Goal: Navigation & Orientation: Find specific page/section

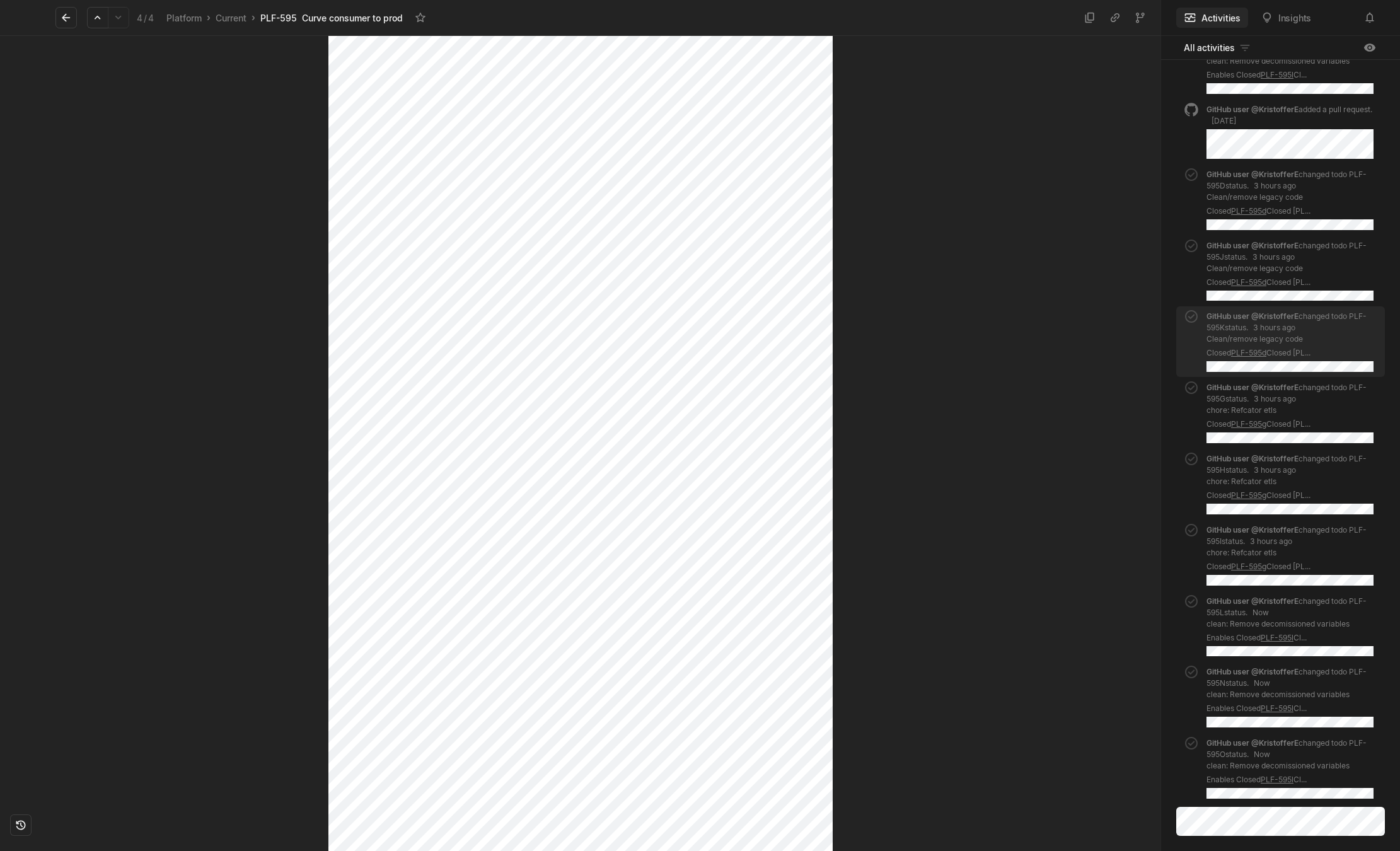
scroll to position [189, 0]
drag, startPoint x: 842, startPoint y: 10, endPoint x: 207, endPoint y: 58, distance: 636.8
click at [207, 58] on div "4 / 4 Platform › Current › PLF-595 Curve consumer to prod In progress Infrastru…" at bounding box center [580, 426] width 1160 height 851
drag, startPoint x: 563, startPoint y: 10, endPoint x: 252, endPoint y: 7, distance: 311.0
click at [252, 7] on div "4 / 4 Platform › Current › PLF-595 Curve consumer to prod" at bounding box center [567, 18] width 1024 height 27
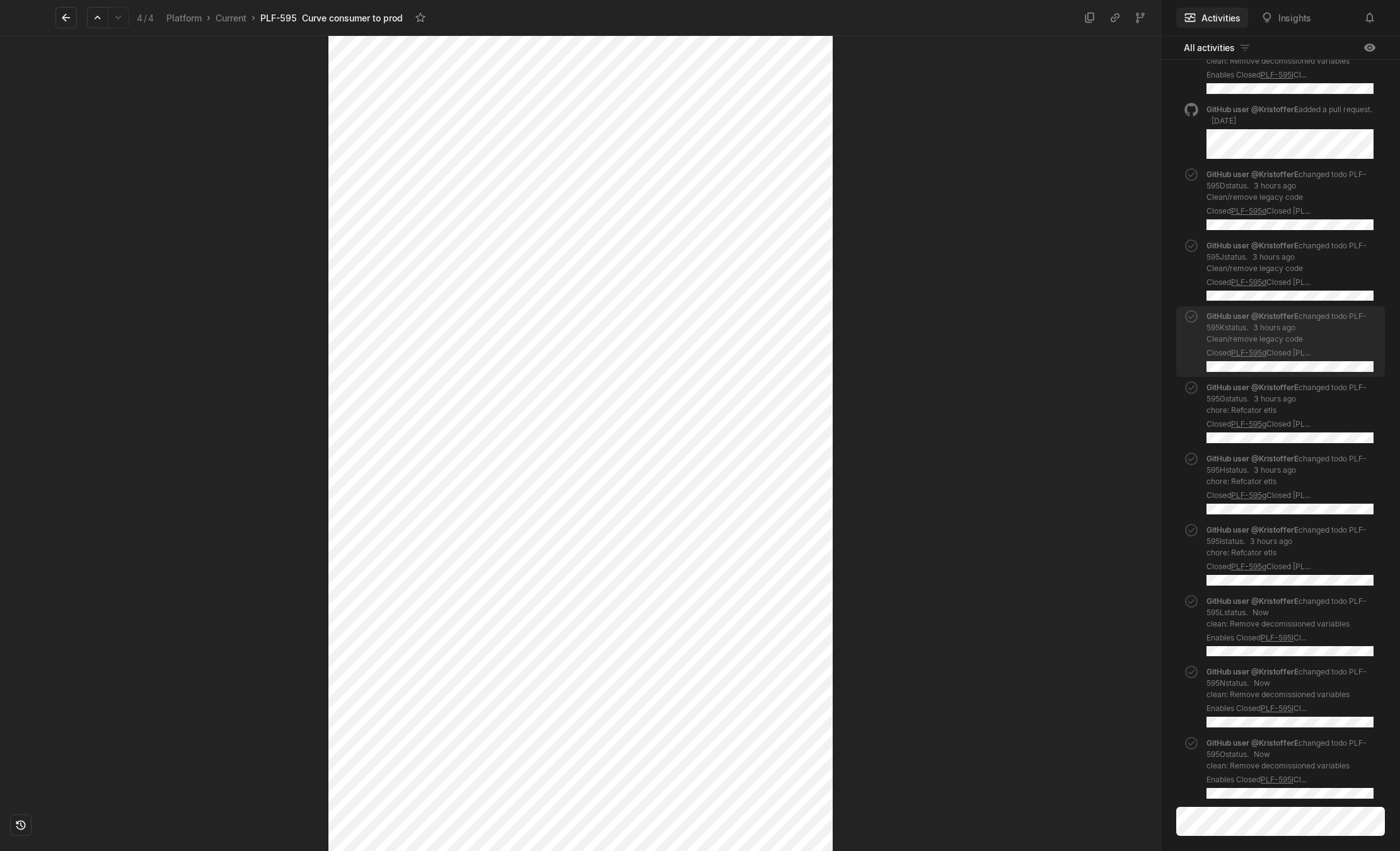
click at [634, 8] on div "4 / 4 Platform › Current › PLF-595 Curve consumer to prod" at bounding box center [567, 18] width 1024 height 27
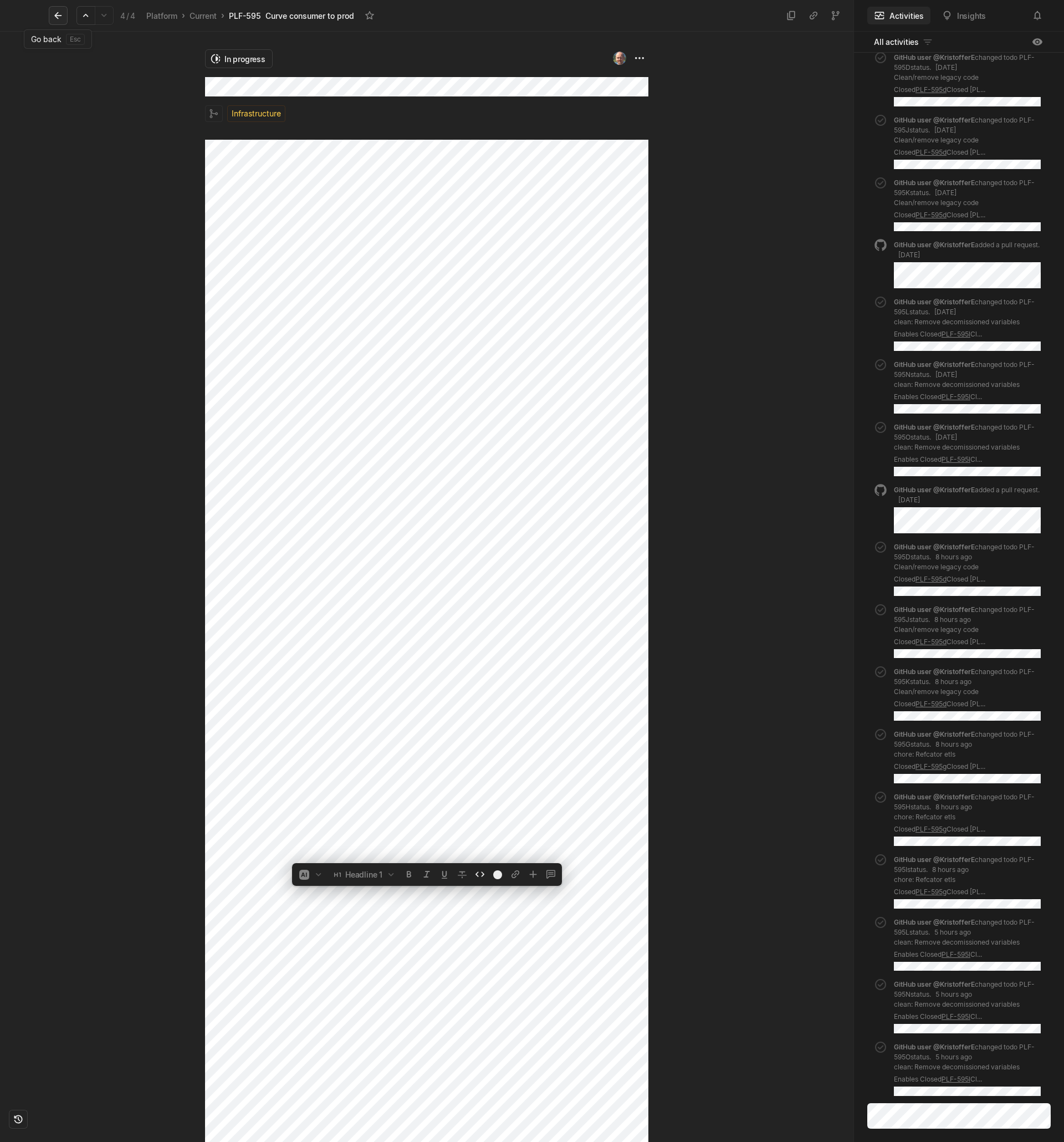
click at [59, 15] on icon at bounding box center [57, 16] width 7 height 7
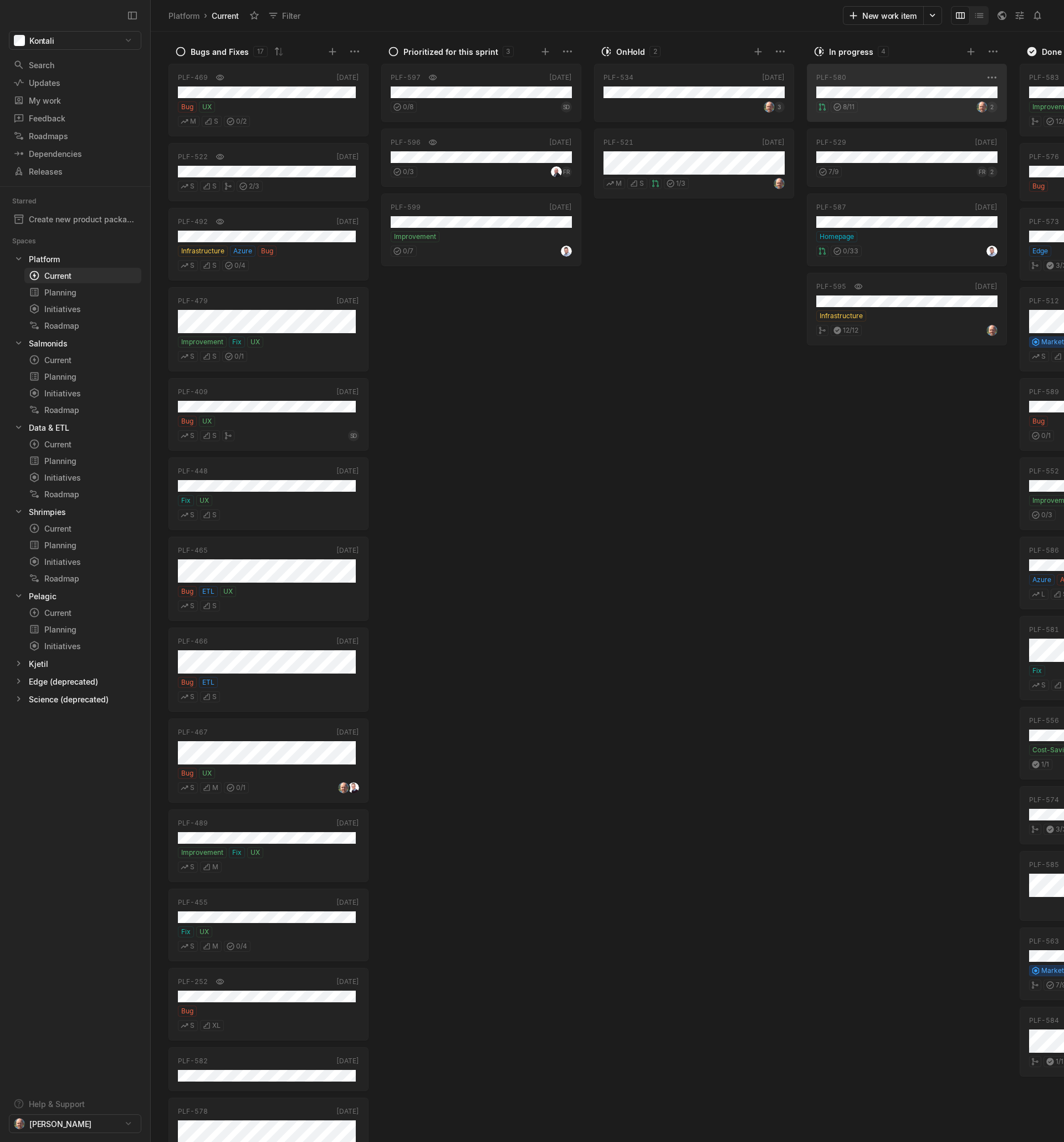
click at [910, 111] on div "8 / 11 2" at bounding box center [907, 105] width 181 height 14
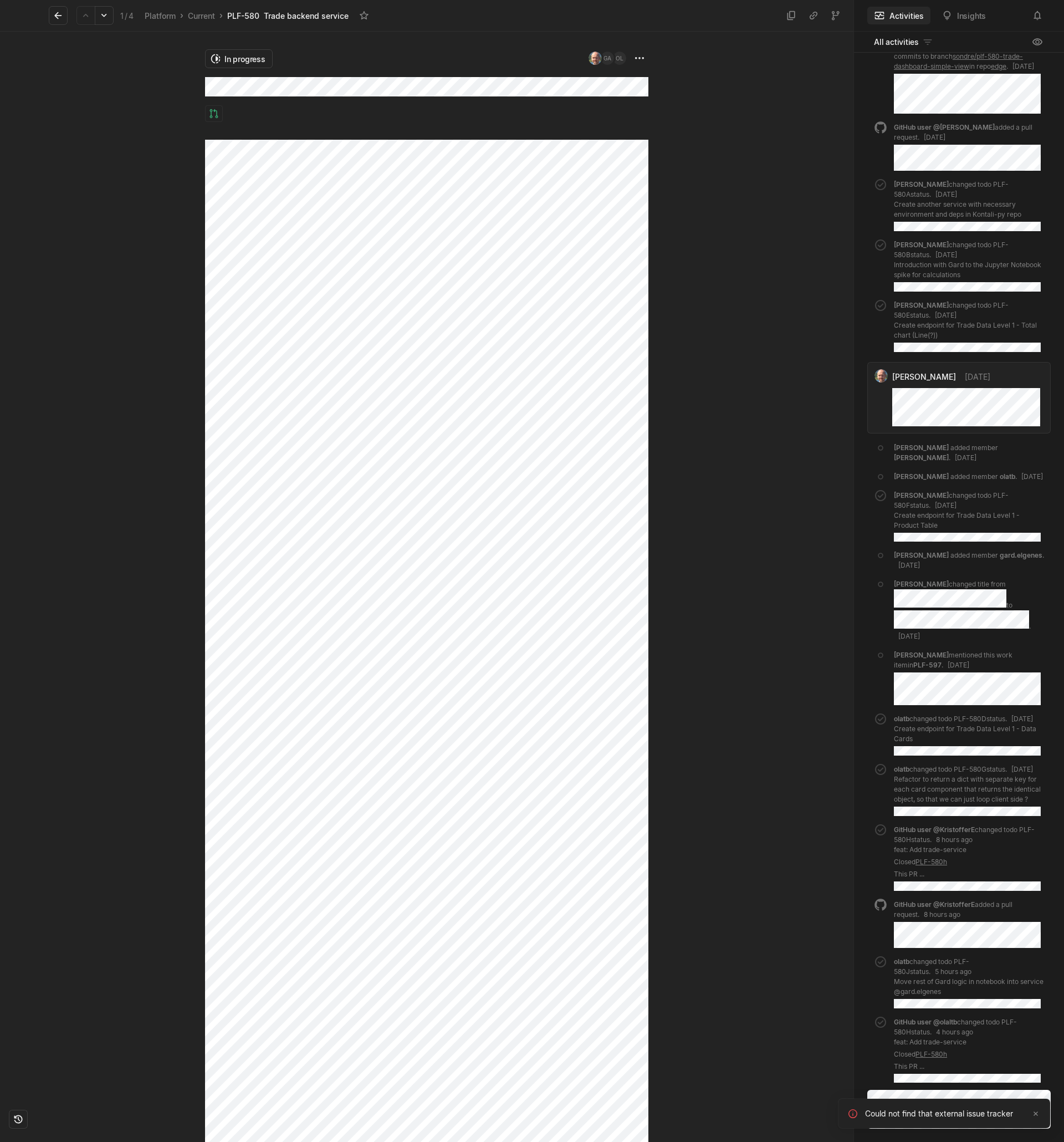
click at [1042, 748] on li "Could not find that external issue tracker" at bounding box center [944, 1113] width 213 height 31
click at [1040, 748] on icon "Notifications (F8)" at bounding box center [1036, 1114] width 9 height 9
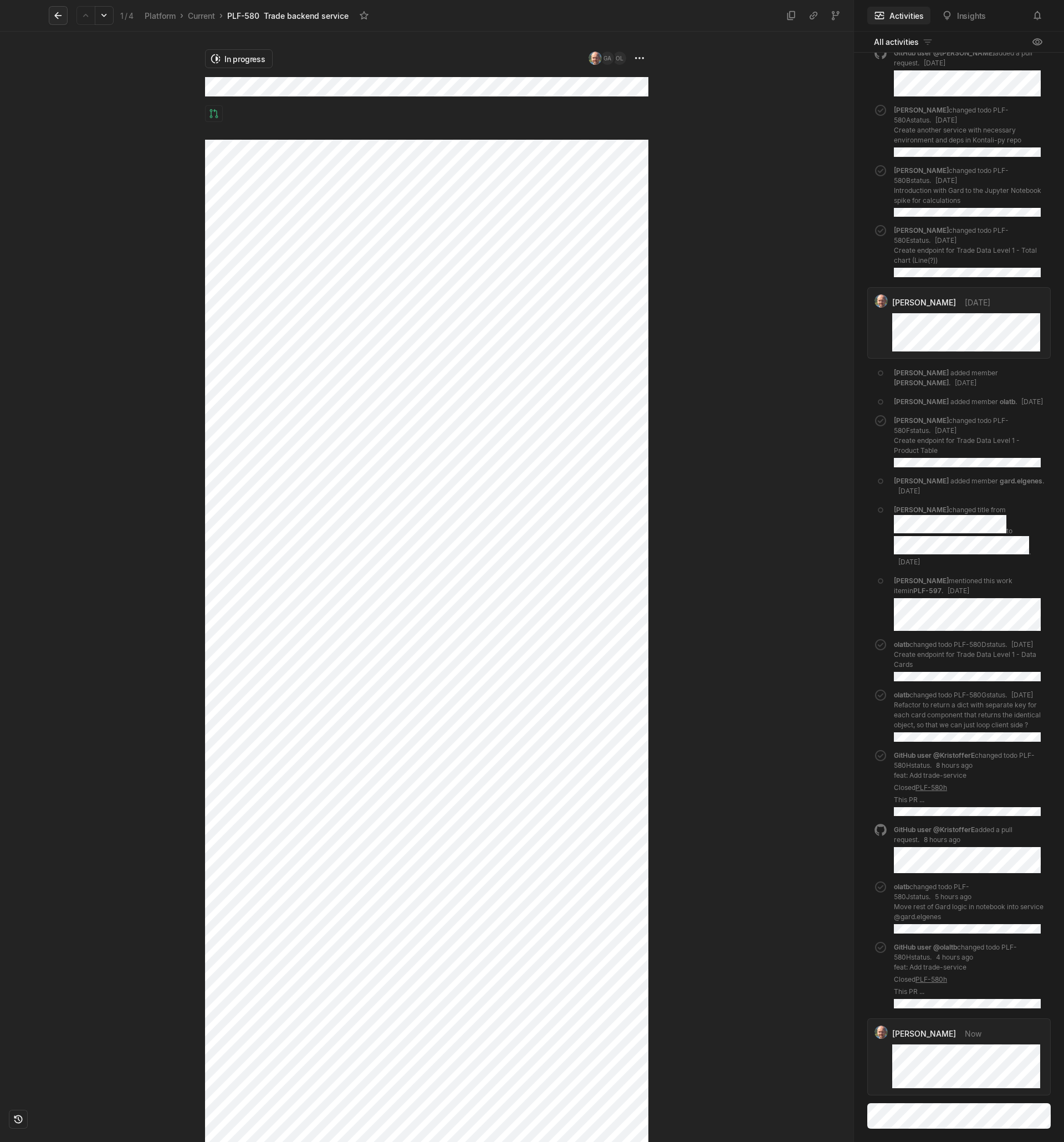
click at [55, 16] on icon at bounding box center [57, 16] width 7 height 7
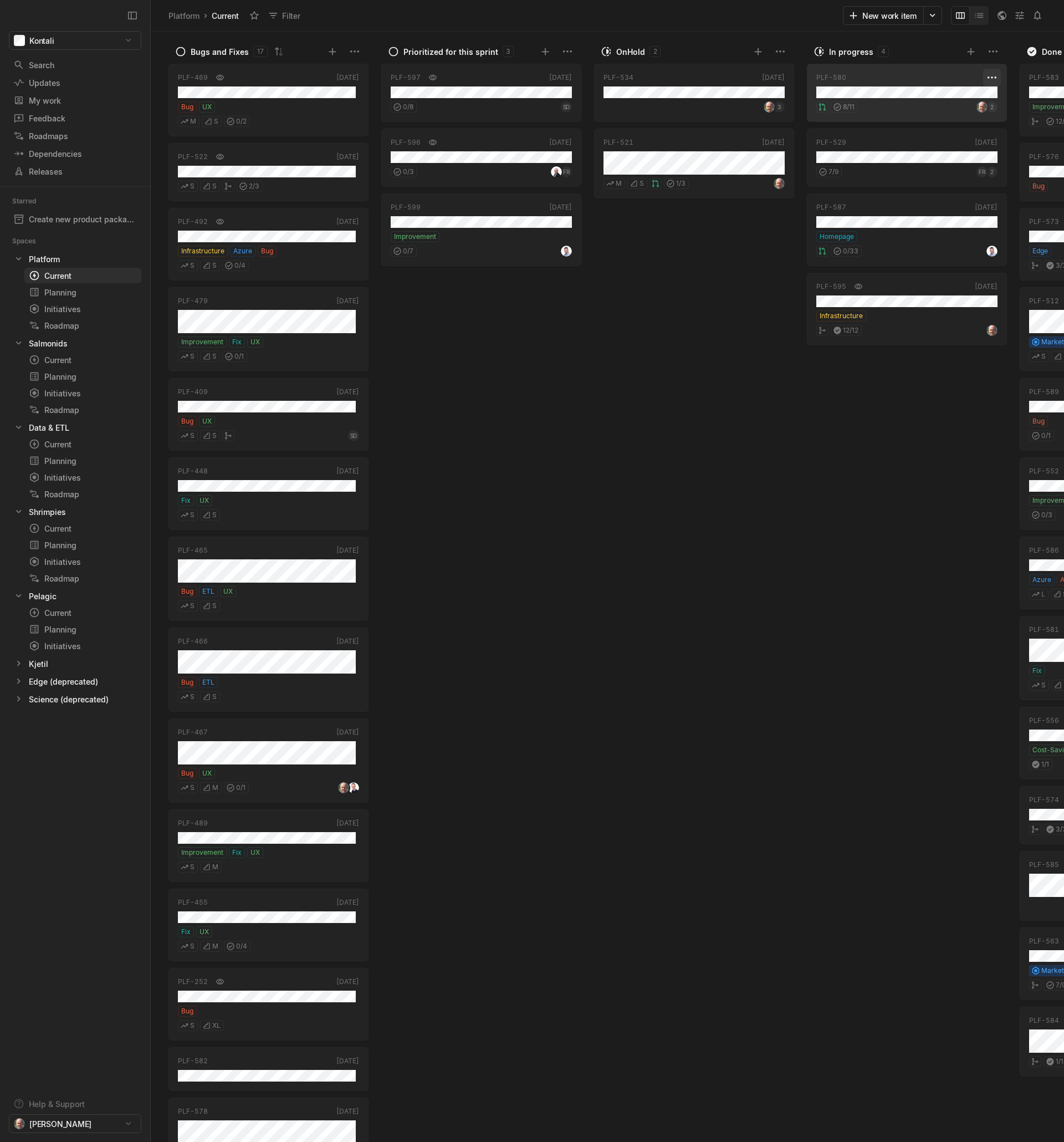
click at [991, 76] on html "Kontali Search / Updates g then u My work = Feedback g then f Roadmaps g then ⇧…" at bounding box center [532, 571] width 1064 height 1142
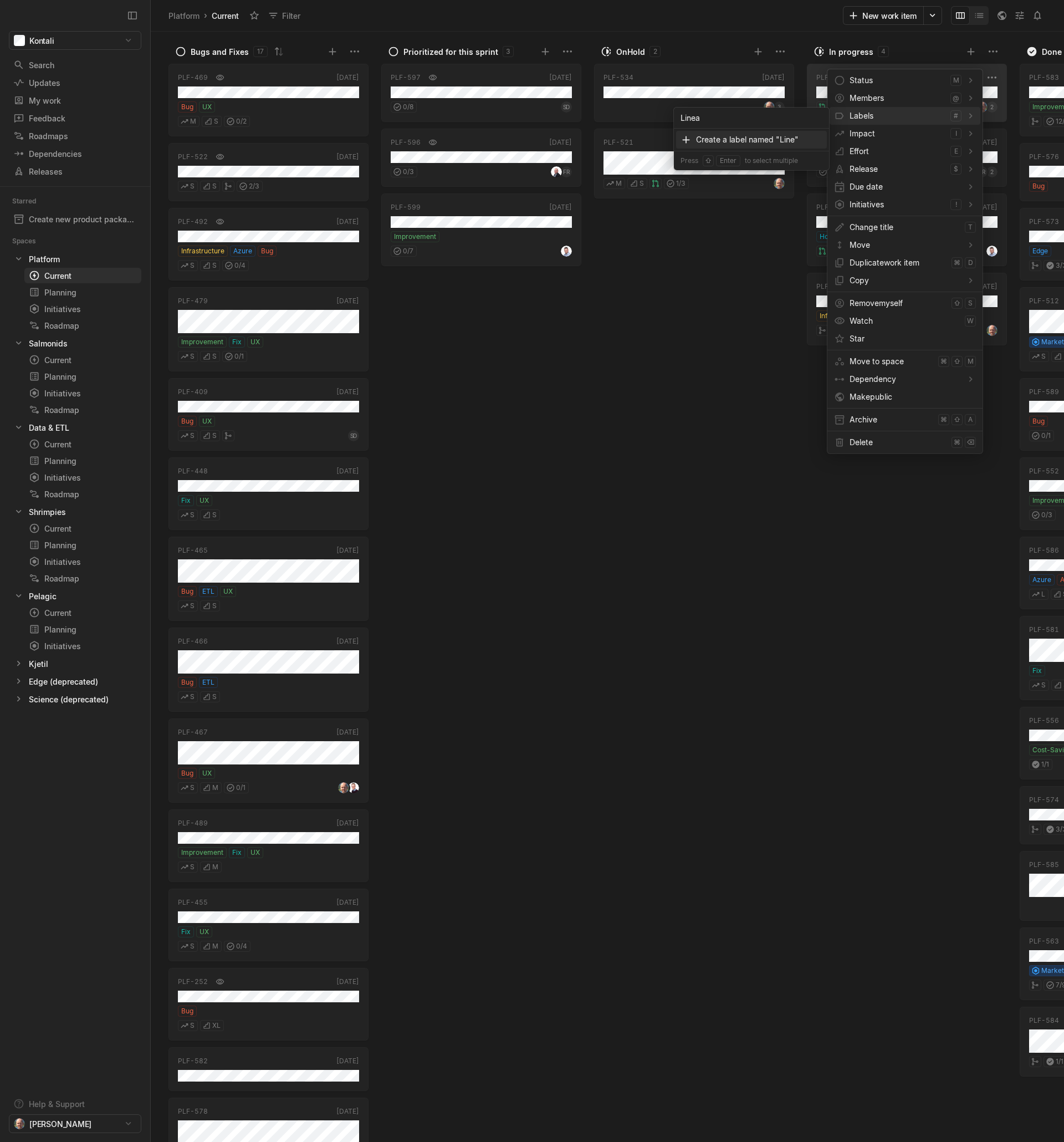
type input "Linear"
click at [761, 137] on div at bounding box center [761, 138] width 11 height 11
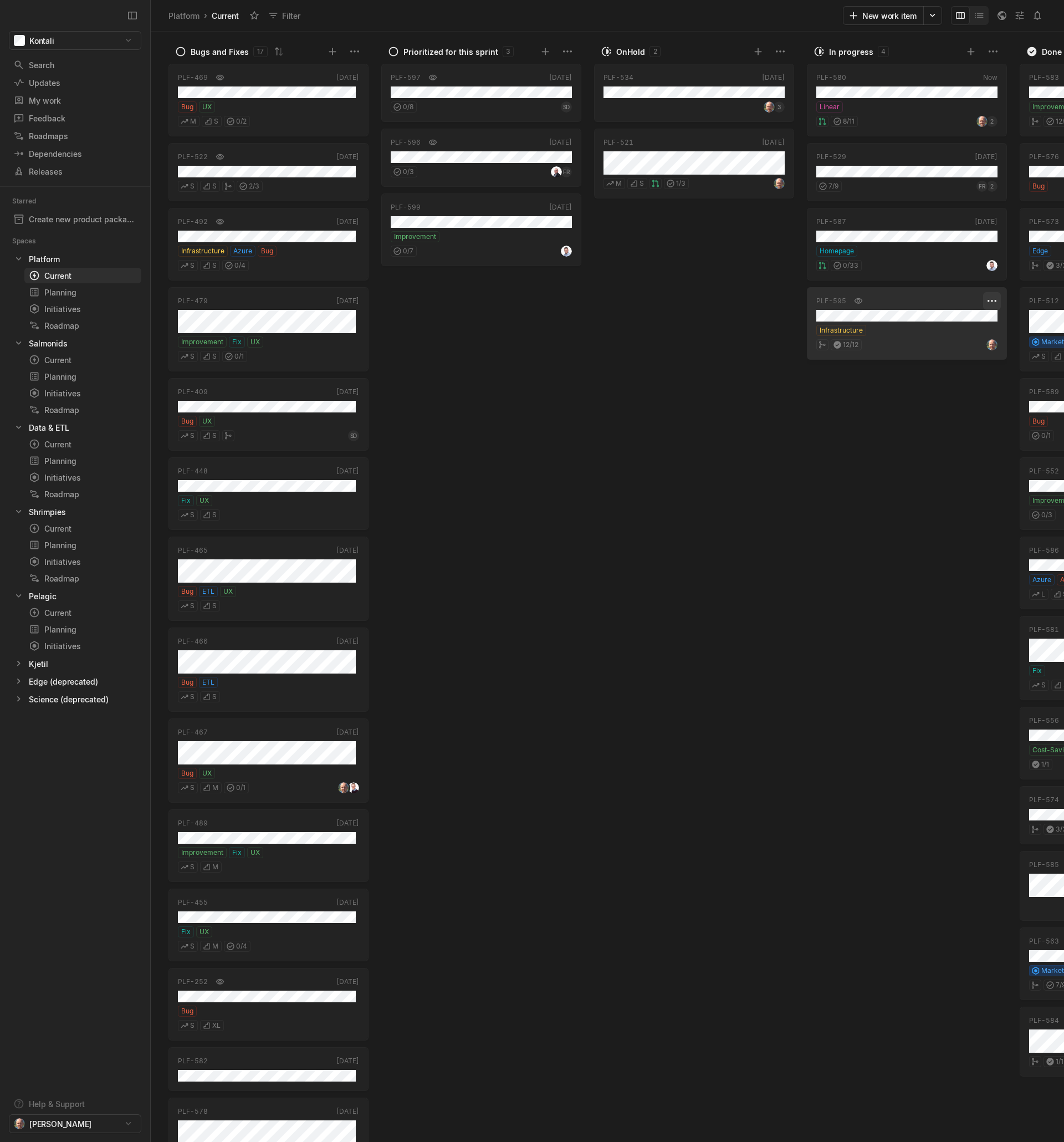
click at [990, 301] on html "Kontali Search / Updates g then u My work = Feedback g then f Roadmaps g then ⇧…" at bounding box center [532, 571] width 1064 height 1142
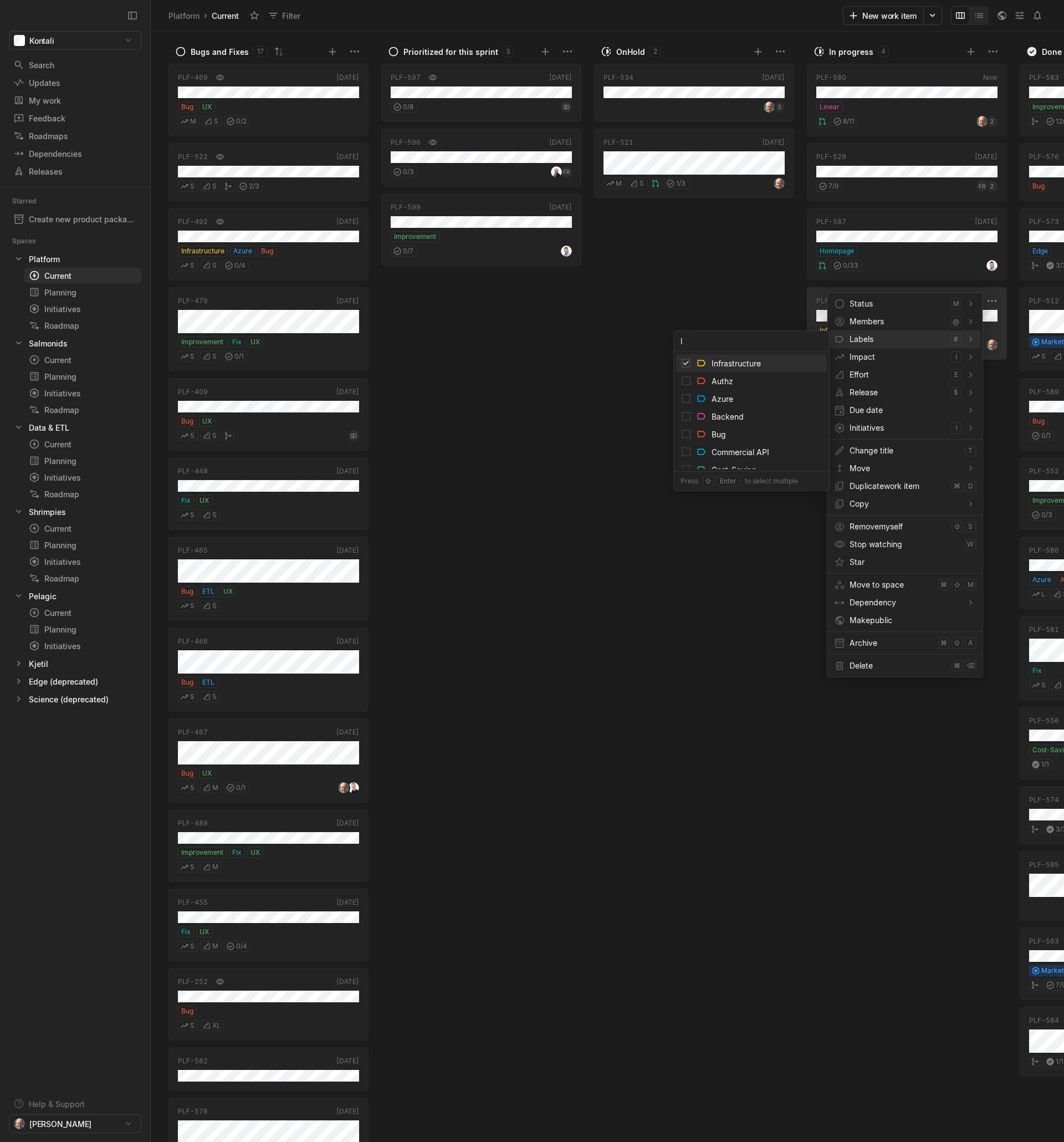
type input "li"
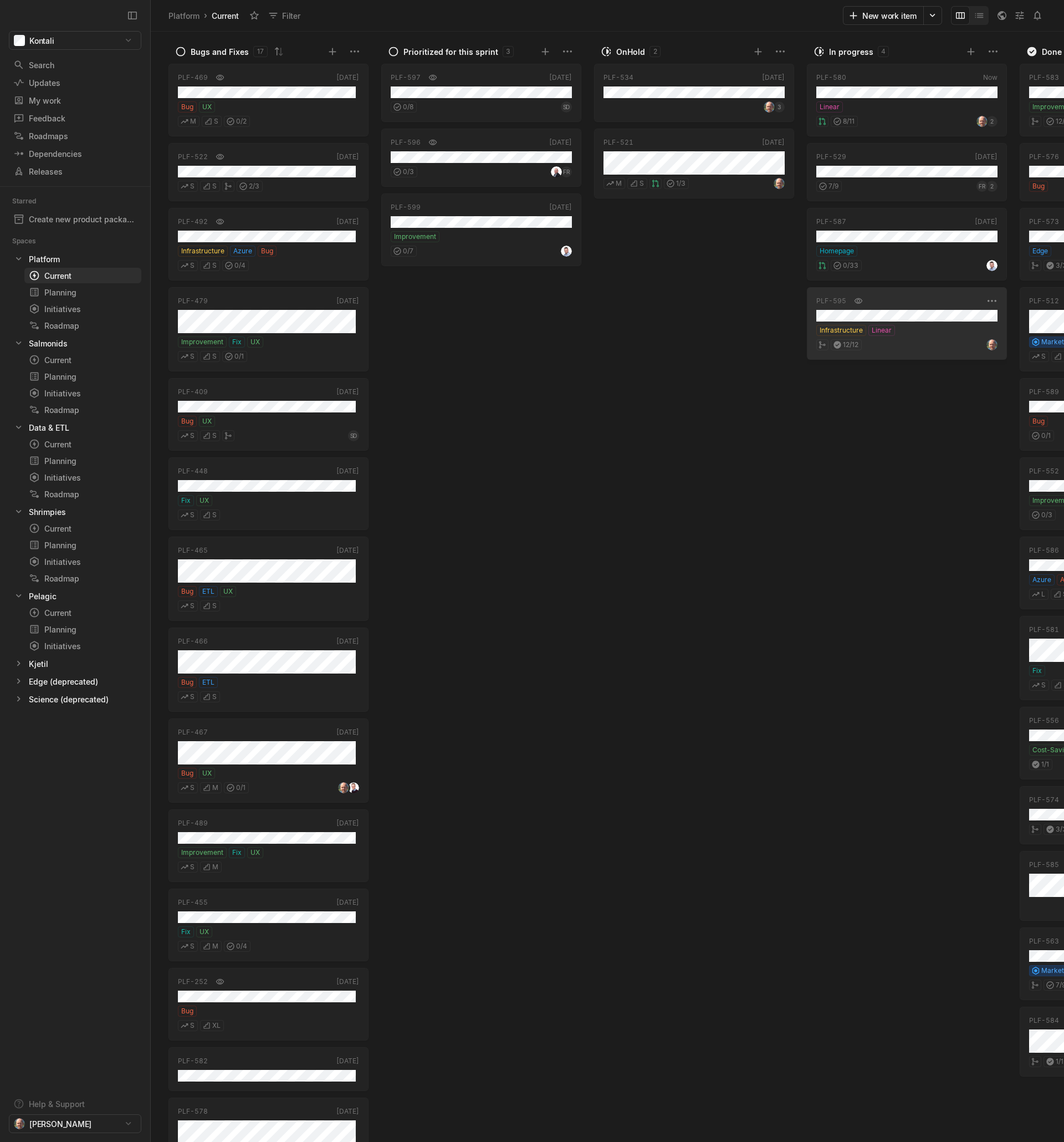
click at [904, 329] on div "Infrastructure Linear" at bounding box center [907, 330] width 181 height 11
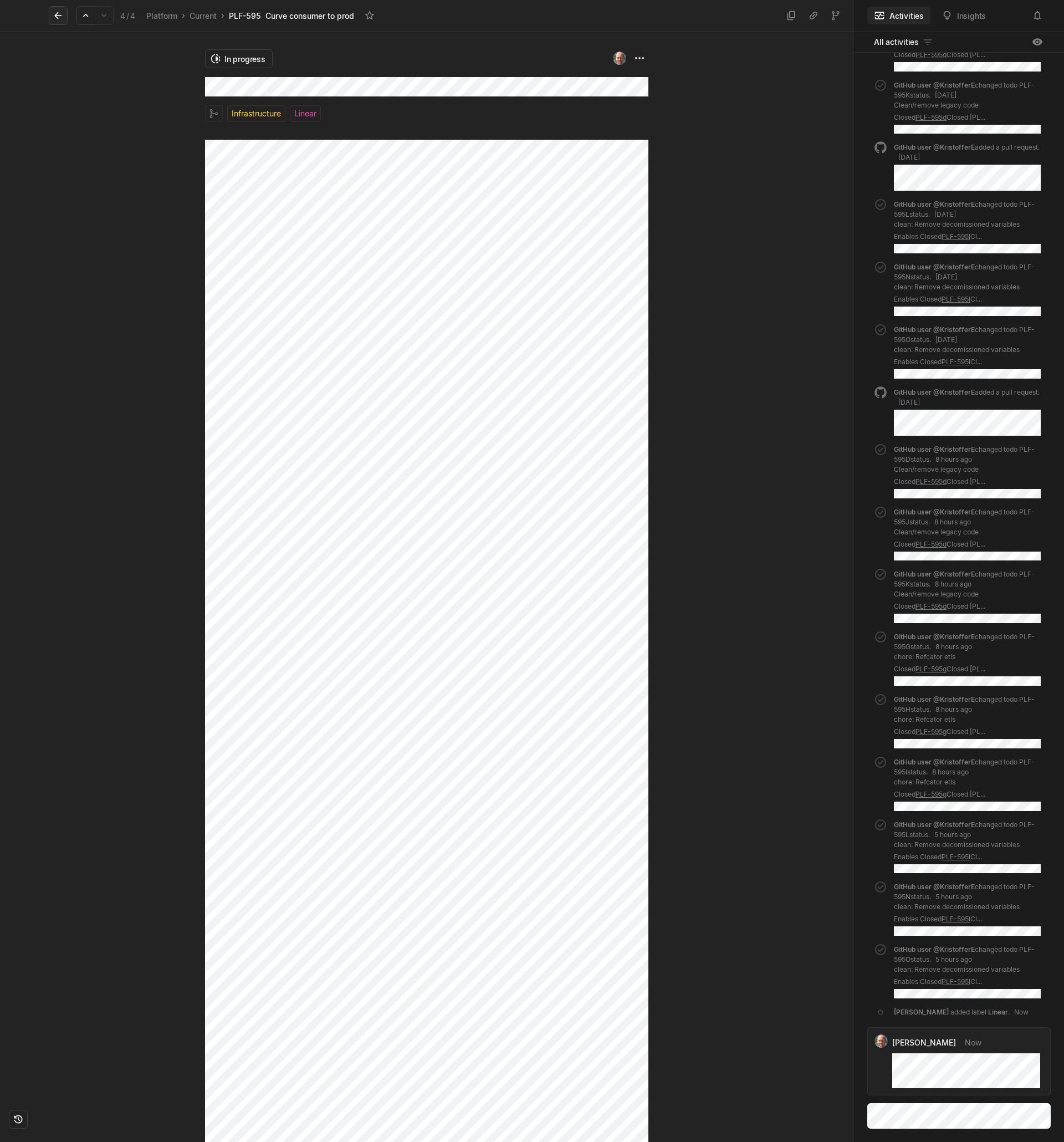
click at [57, 13] on icon at bounding box center [57, 16] width 7 height 7
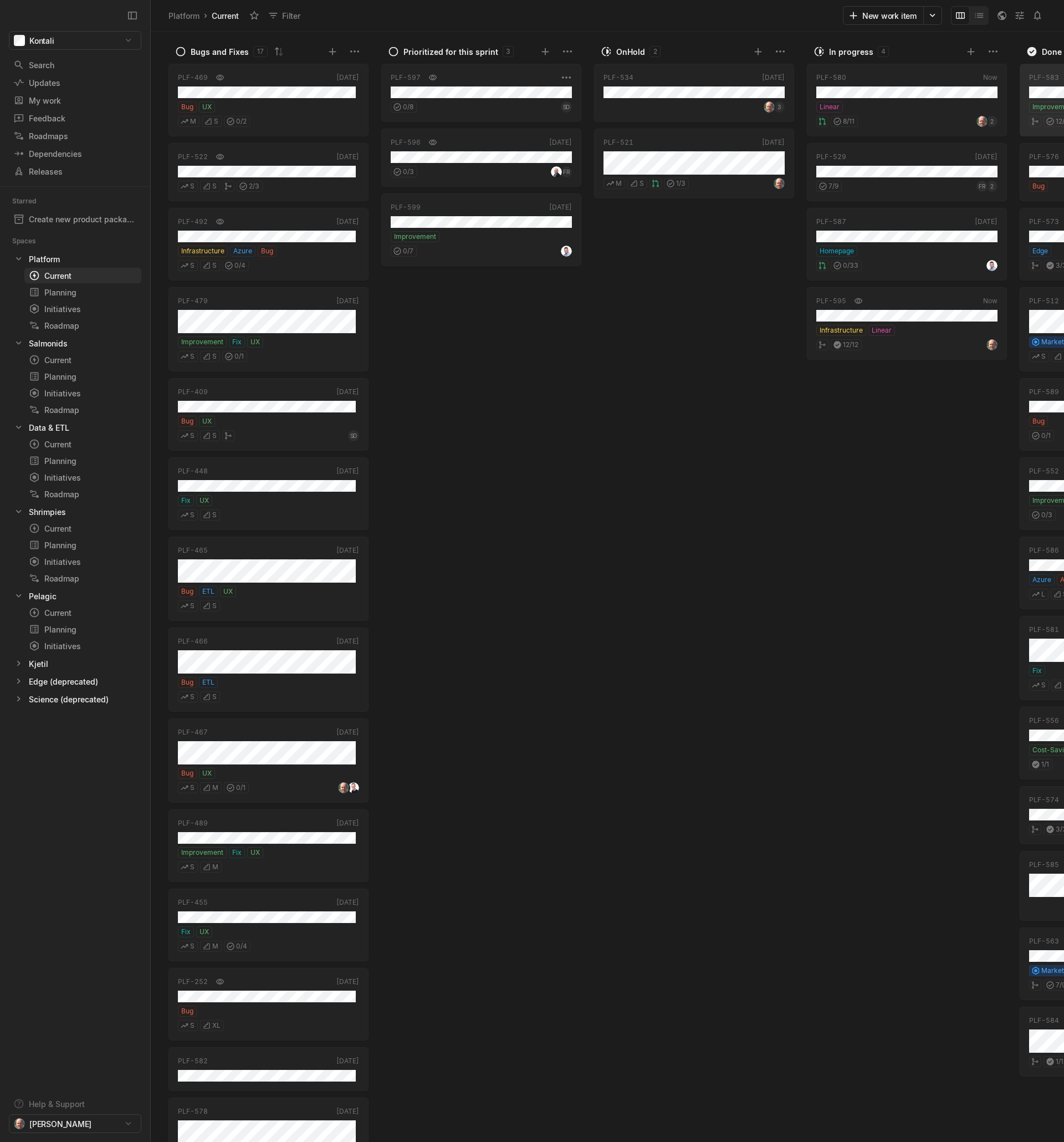
click at [494, 106] on div "0 / 8 SD" at bounding box center [481, 105] width 181 height 14
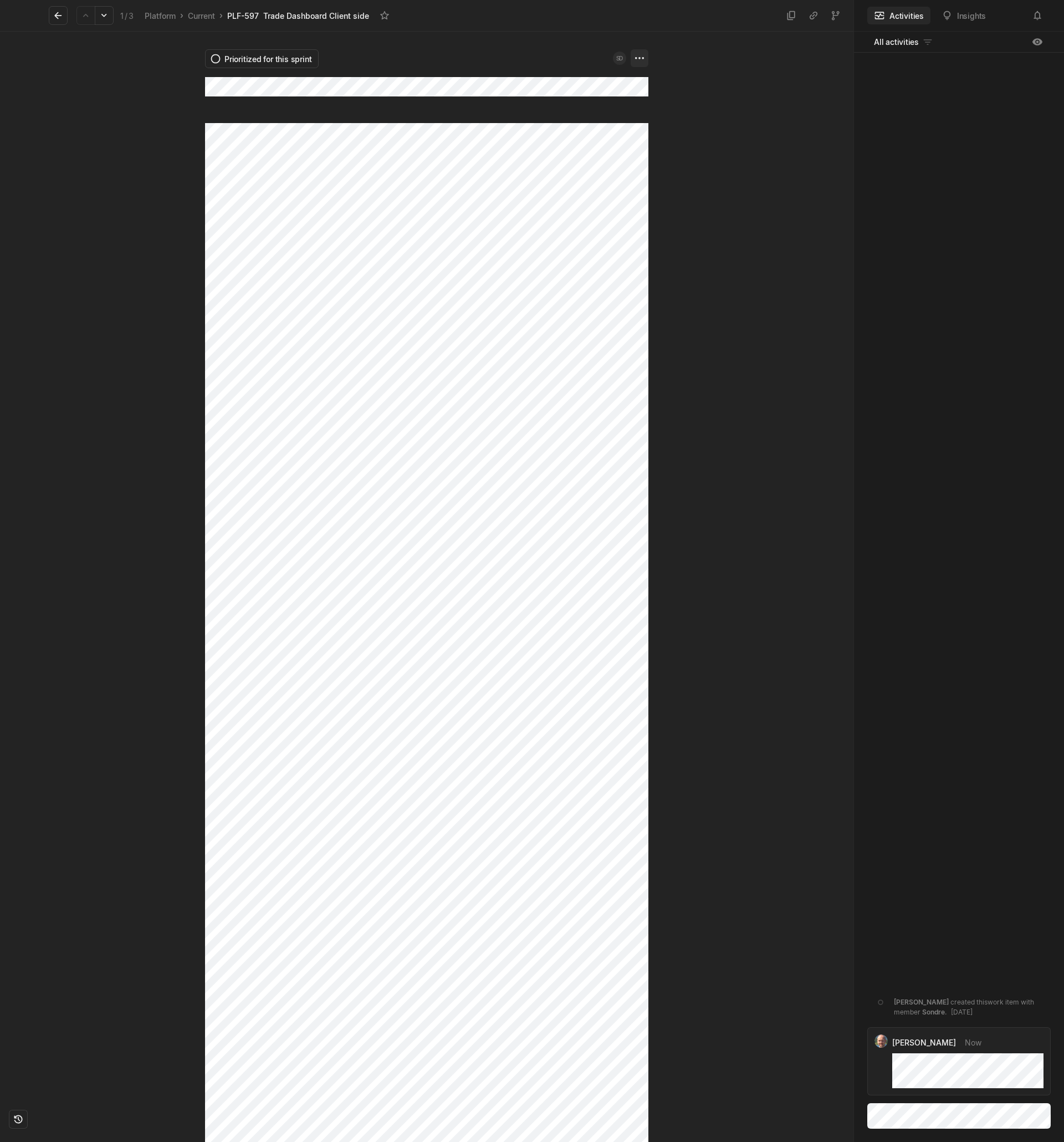
click at [640, 57] on html "Kontali Search / Updates g then u My work = Feedback g then f Roadmaps g then ⇧…" at bounding box center [532, 571] width 1064 height 1142
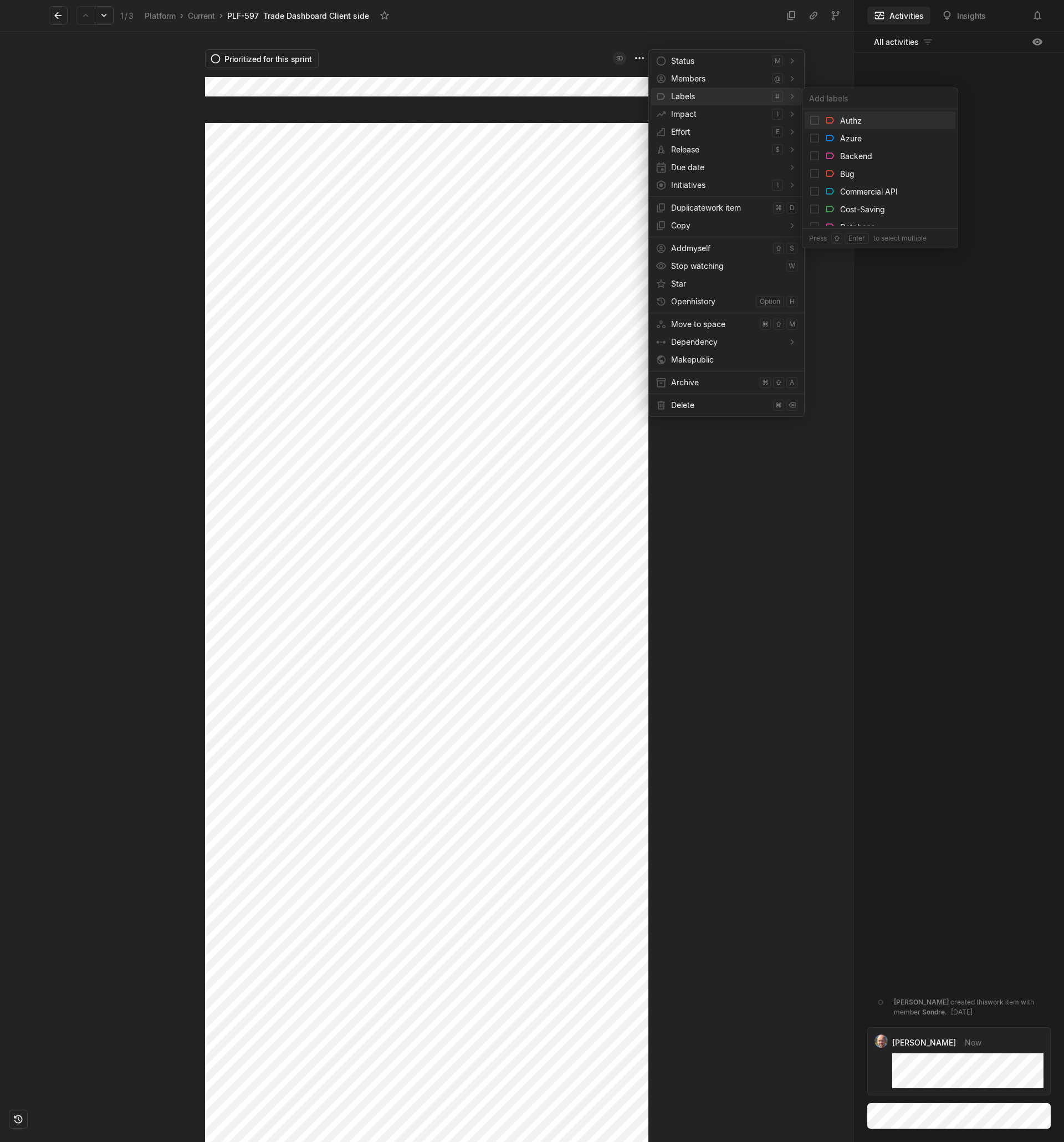
type input "l"
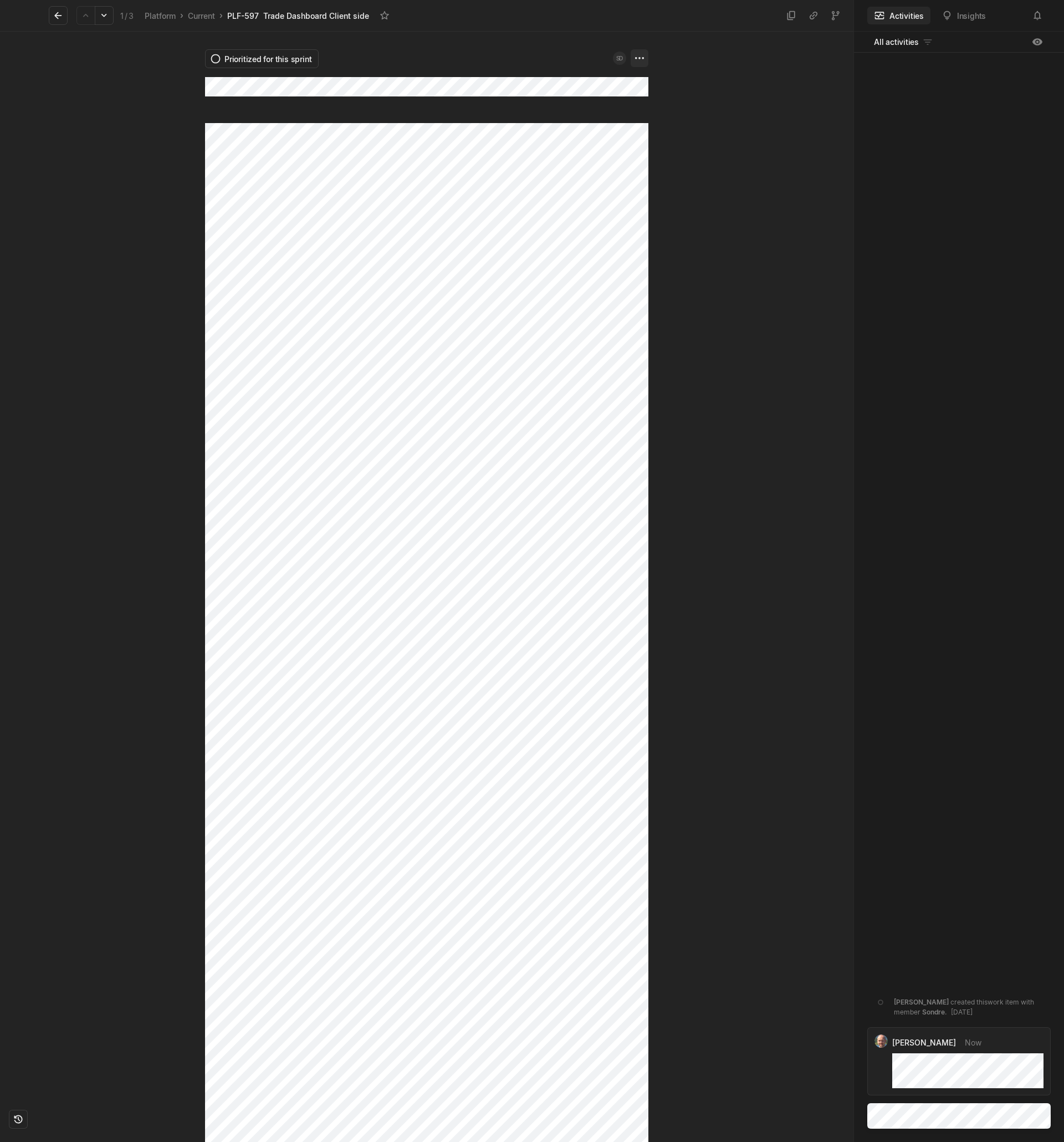
click at [638, 60] on html "Kontali Search / Updates g then u My work = Feedback g then f Roadmaps g then ⇧…" at bounding box center [532, 571] width 1064 height 1142
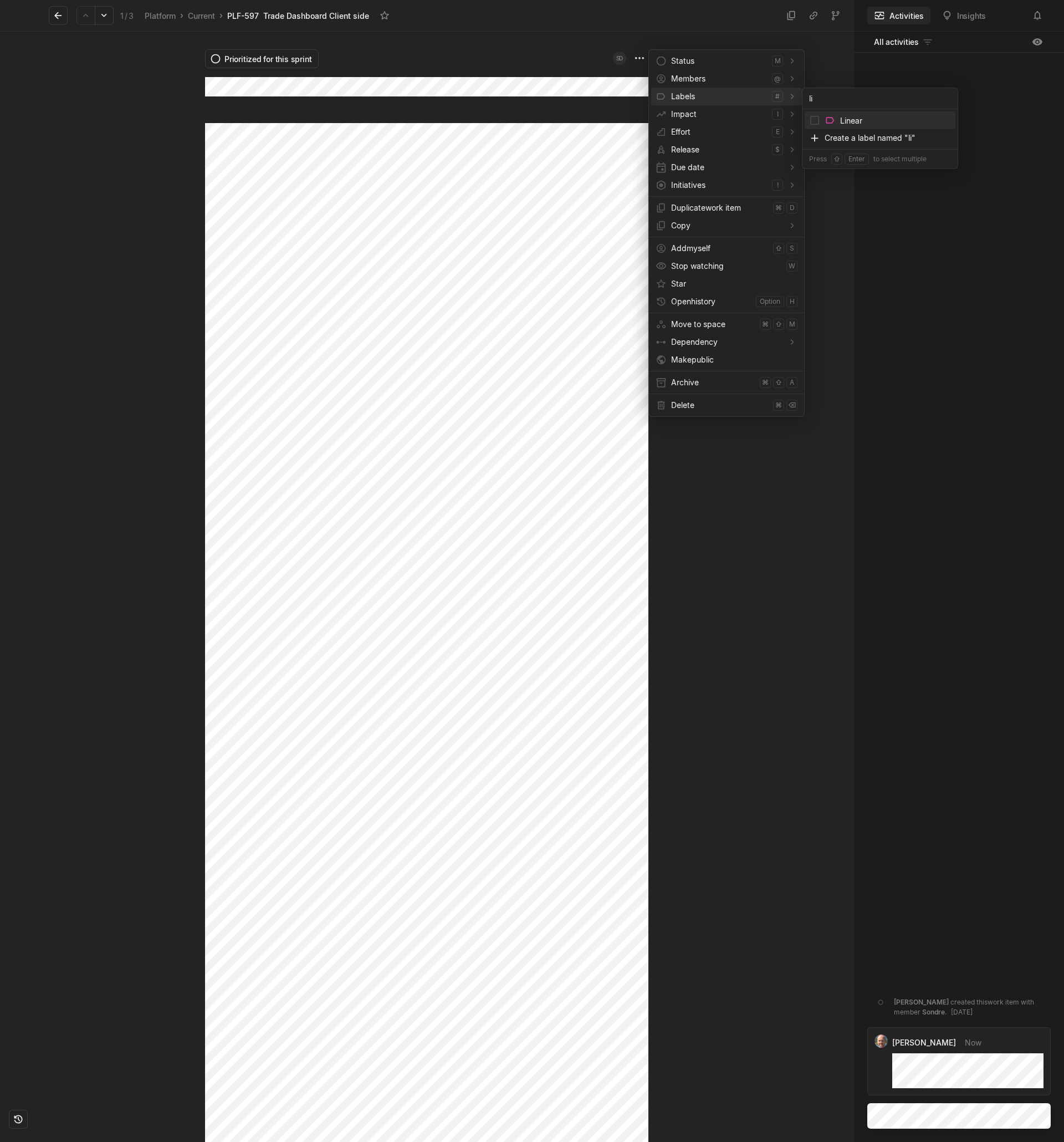
type input "lin"
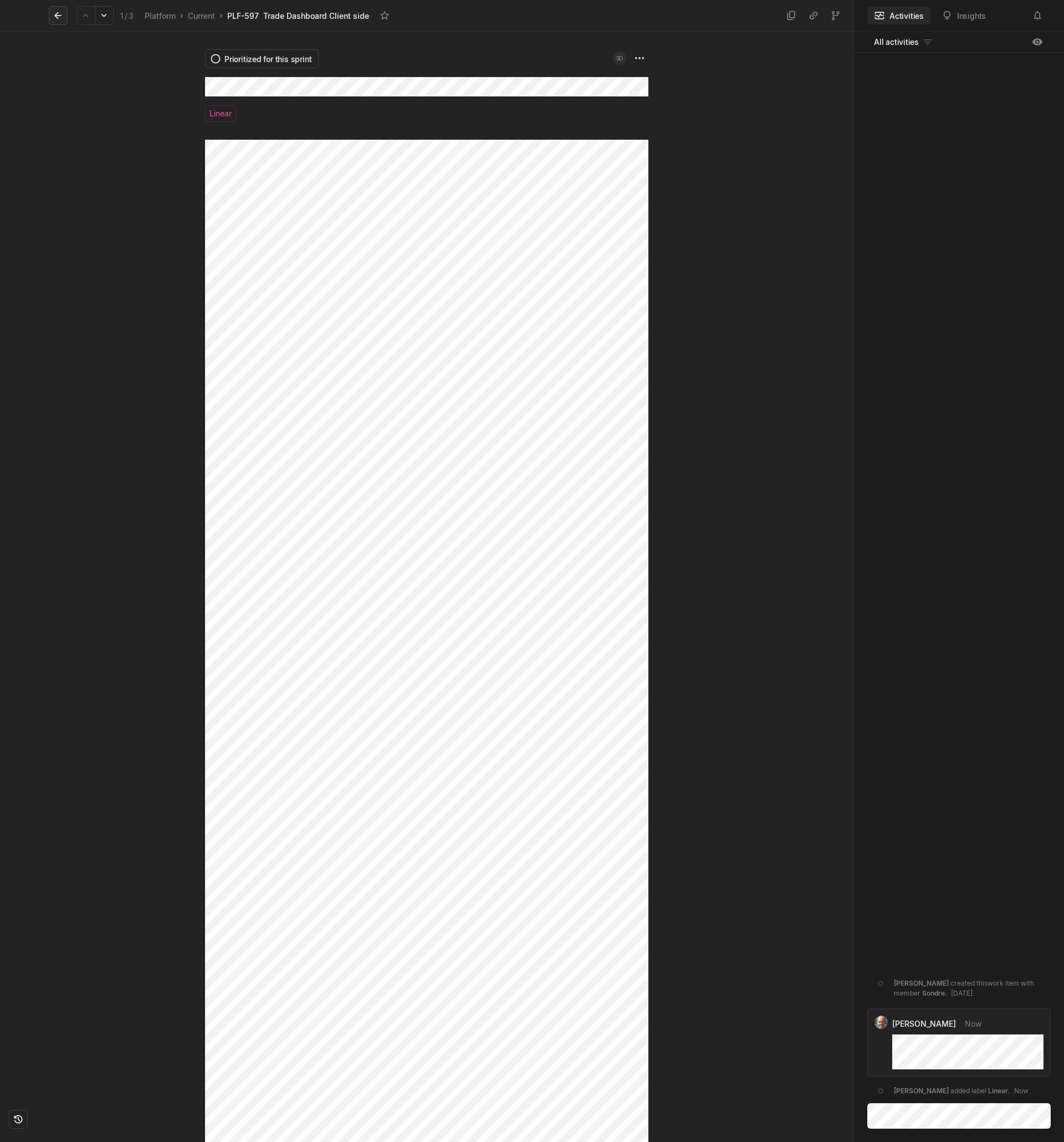
click at [59, 15] on icon at bounding box center [58, 15] width 11 height 11
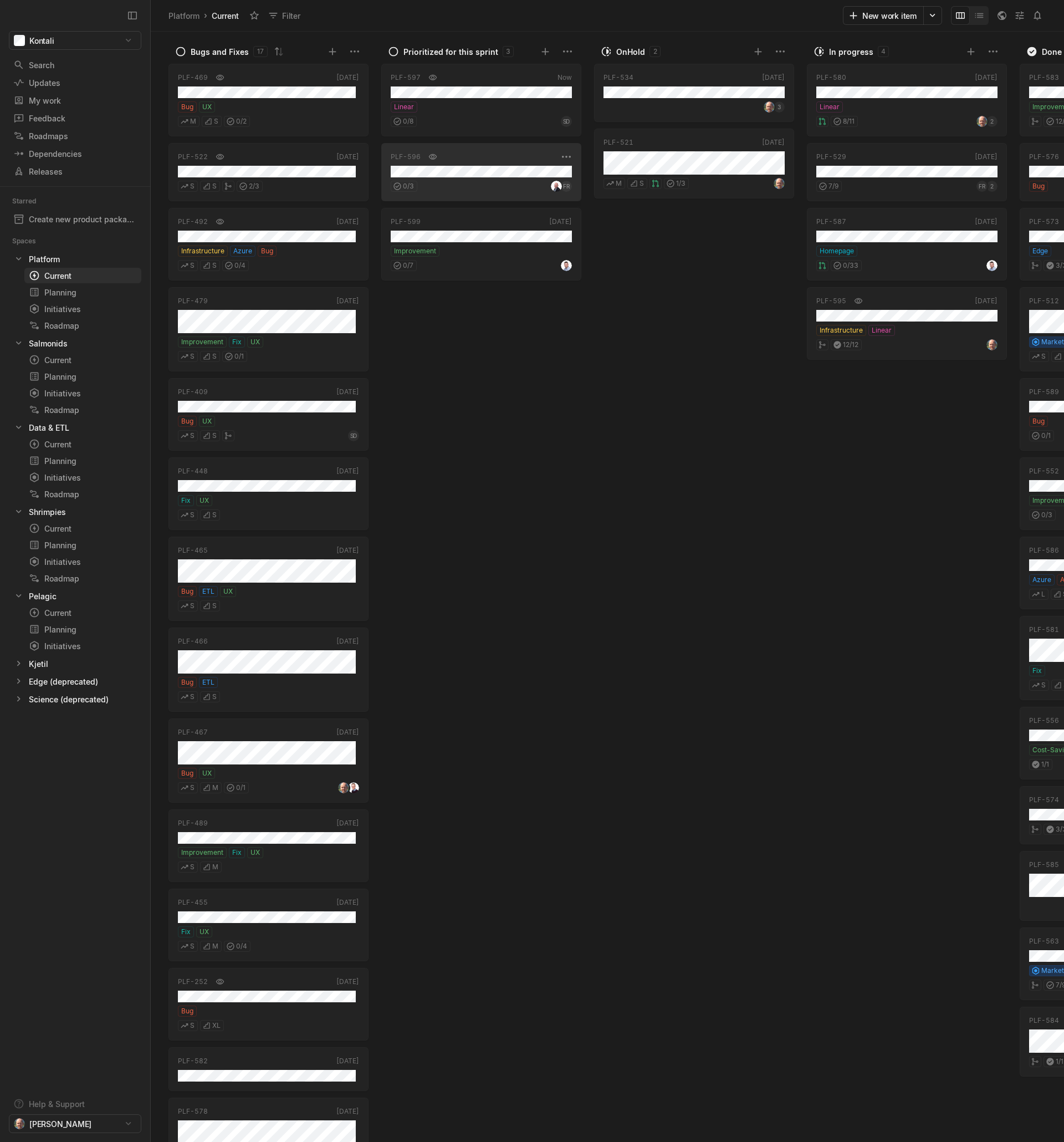
click at [509, 183] on div "0 / 3 FR" at bounding box center [481, 185] width 181 height 14
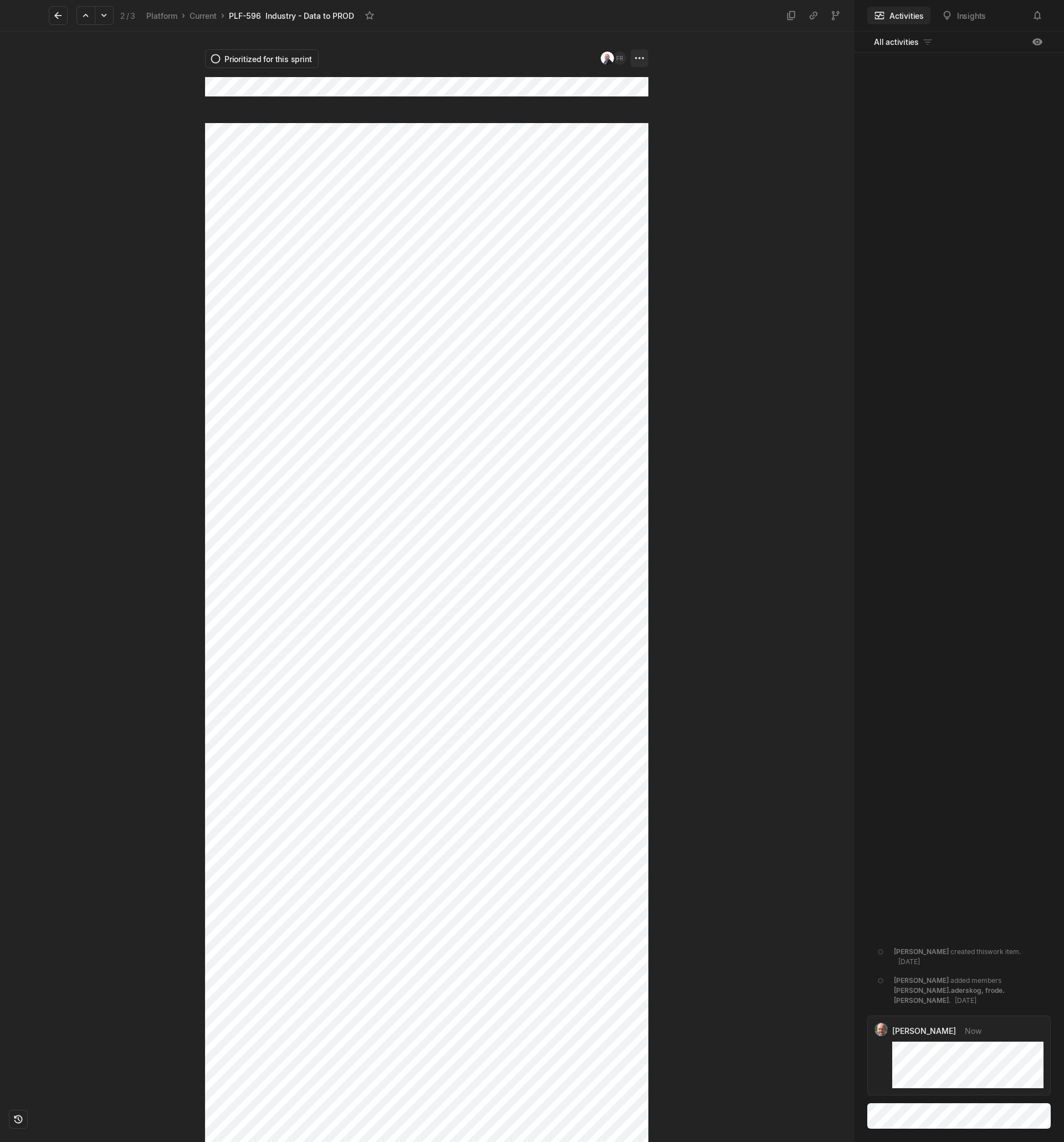
click at [637, 61] on html "Kontali Search / Updates g then u My work = Feedback g then f Roadmaps g then ⇧…" at bounding box center [532, 571] width 1064 height 1142
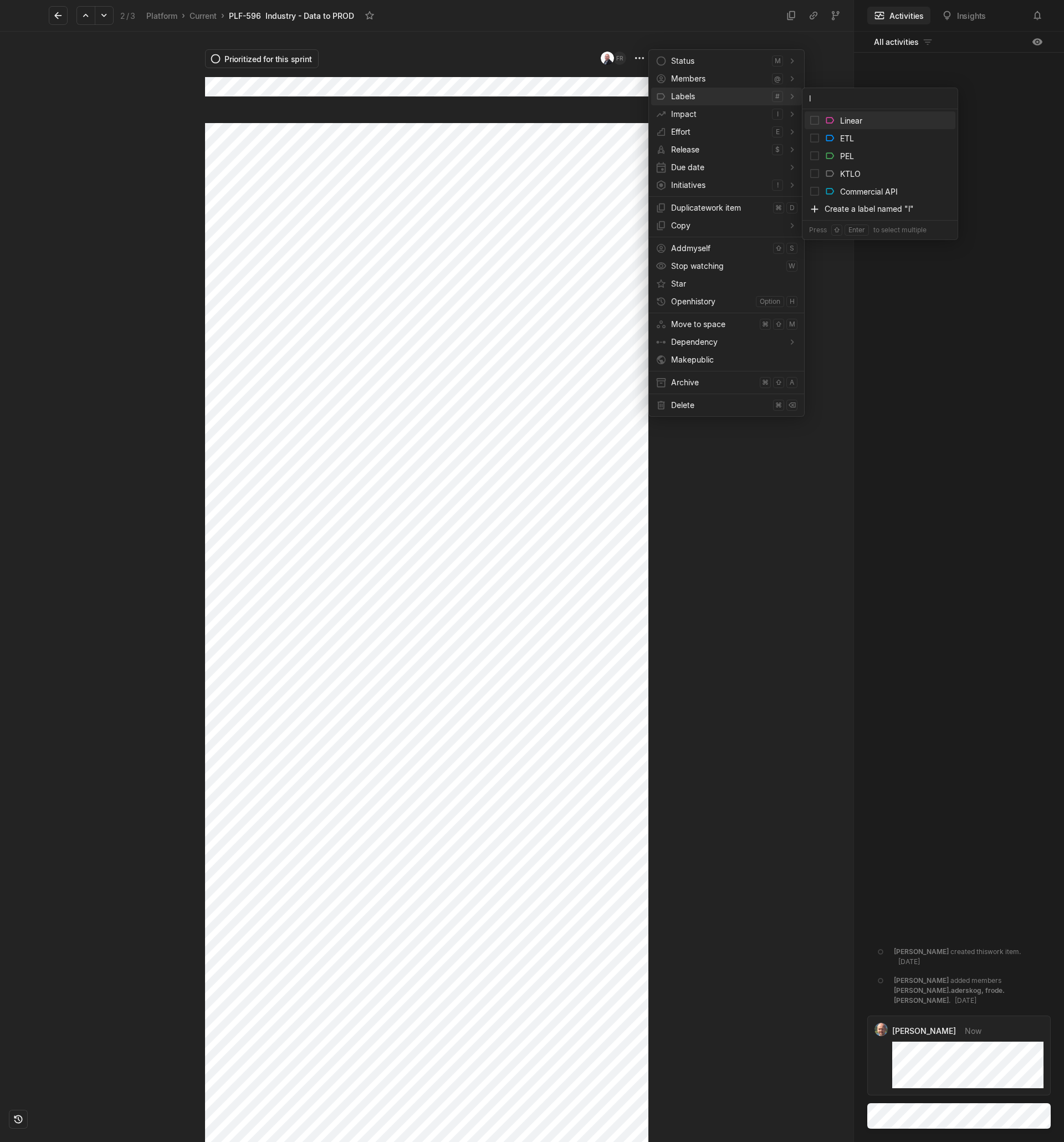
type input "li"
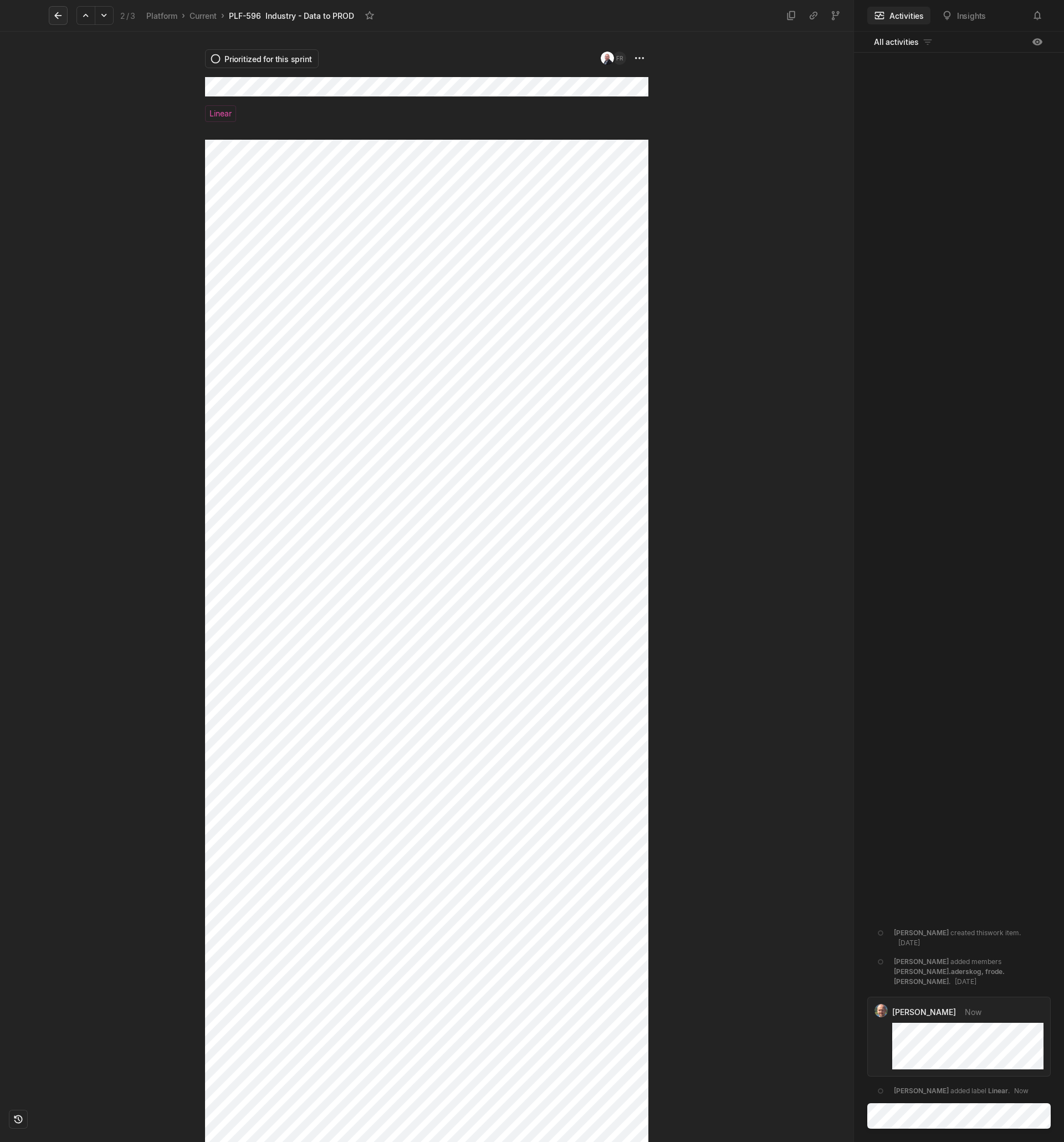
click at [56, 15] on icon at bounding box center [57, 16] width 7 height 7
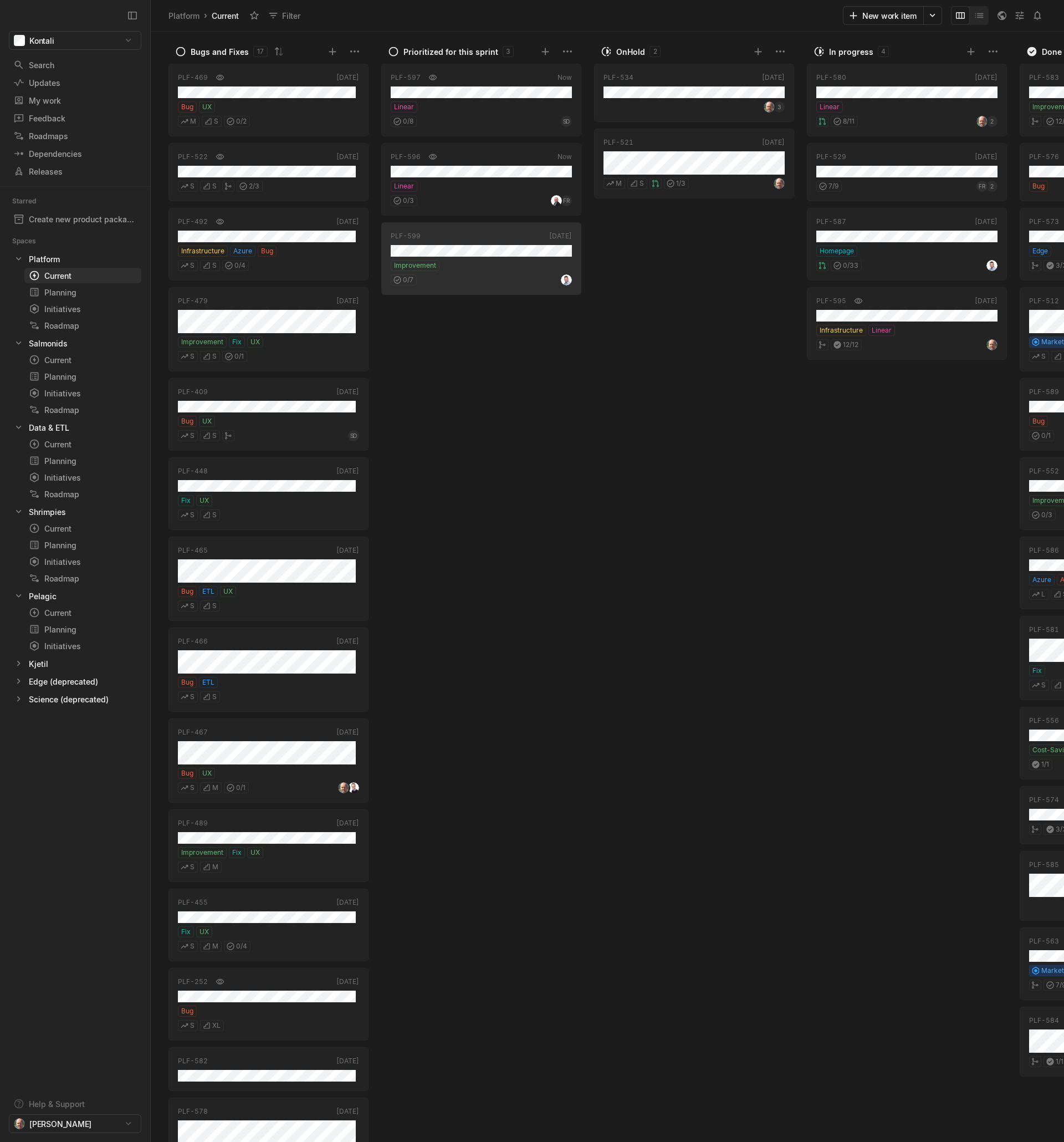
click at [814, 467] on div "PLF-580 Today Linear 8 / 11 2 PLF-529 Jul 24 7 / 9 FR 2 PLF-587 Today Homepage …" at bounding box center [909, 601] width 205 height 1082
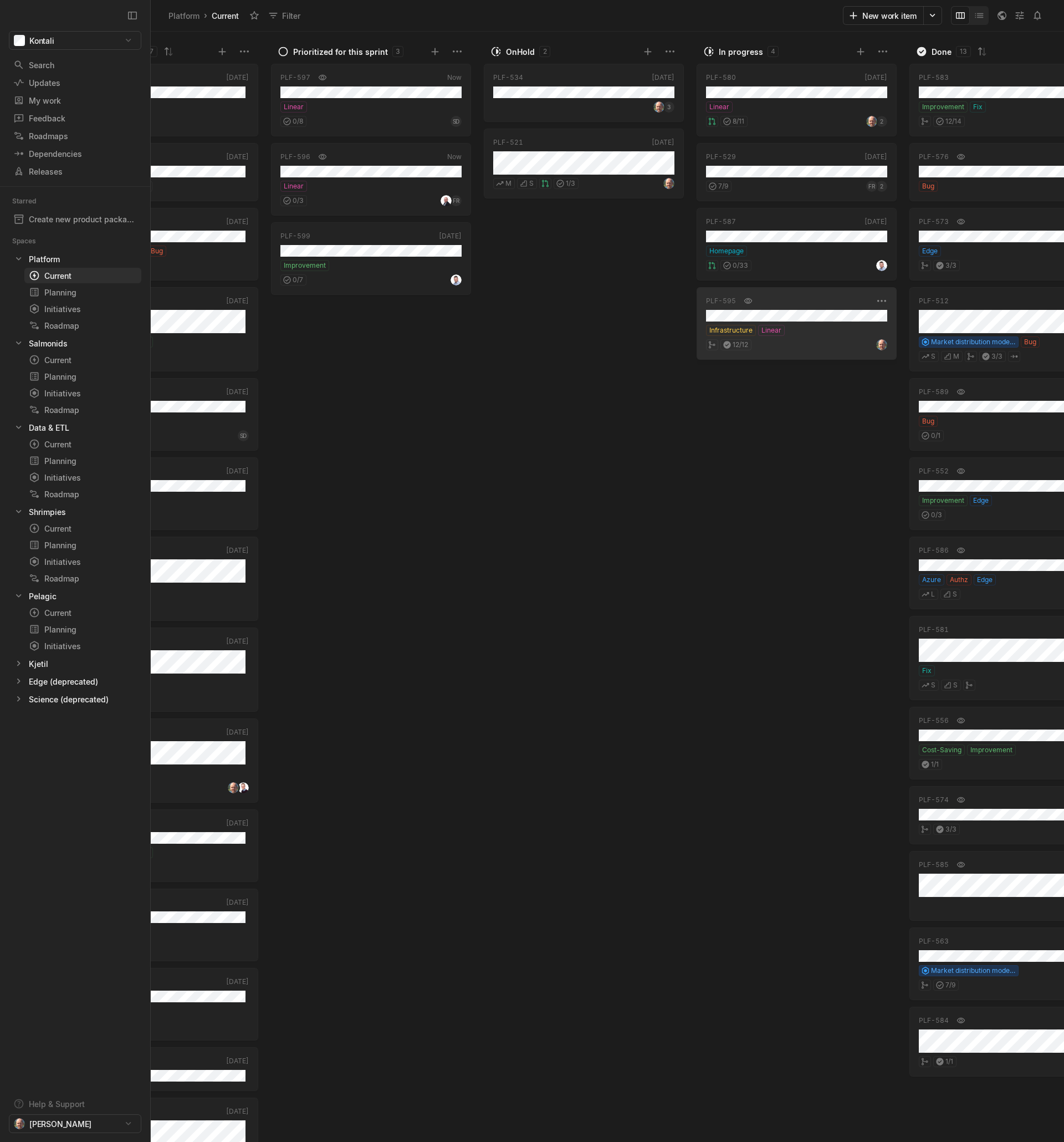
scroll to position [0, 196]
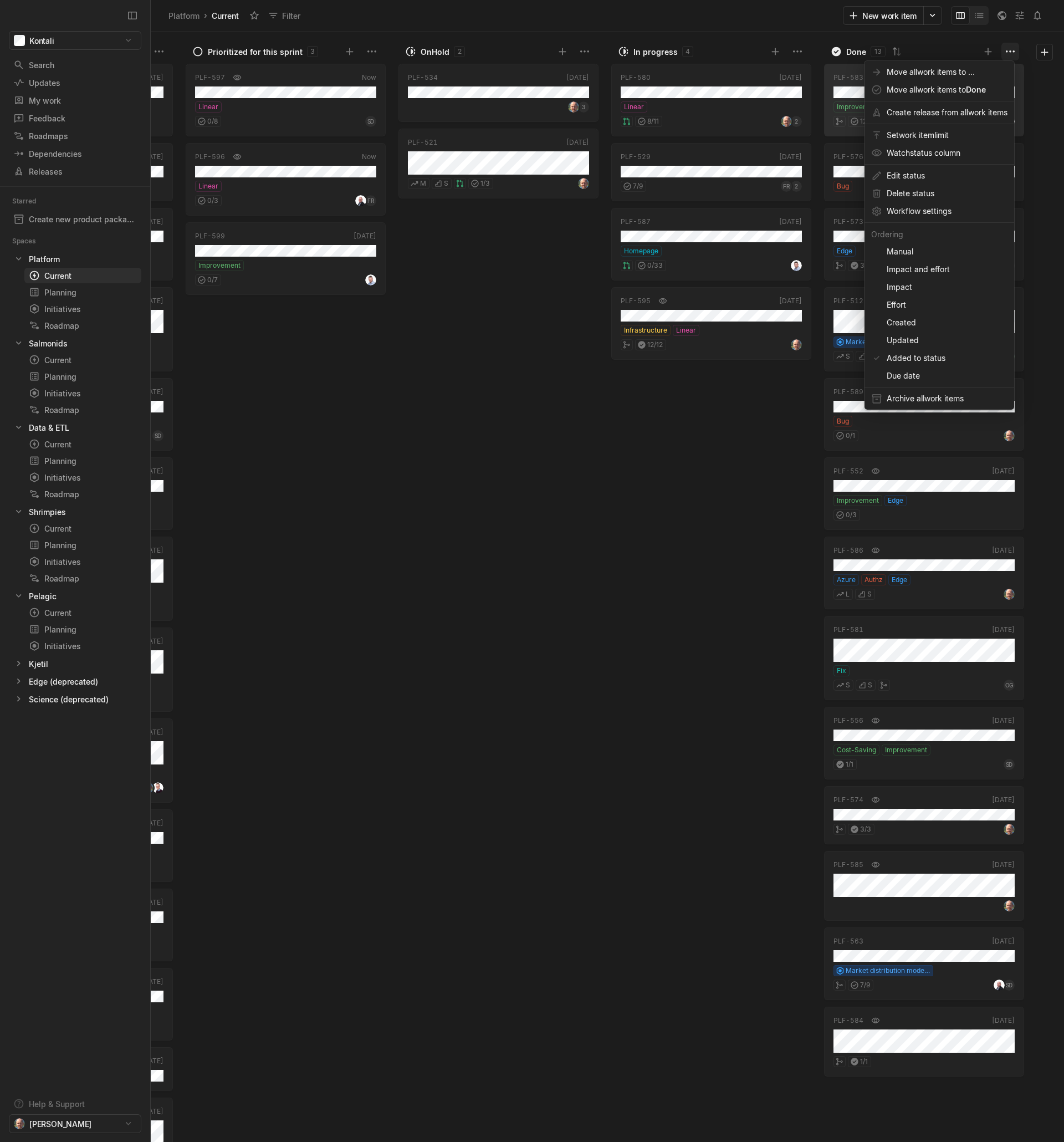
click at [1012, 51] on html "Kontali Search / Updates g then u My work = Feedback g then f Roadmaps g then ⇧…" at bounding box center [532, 571] width 1064 height 1142
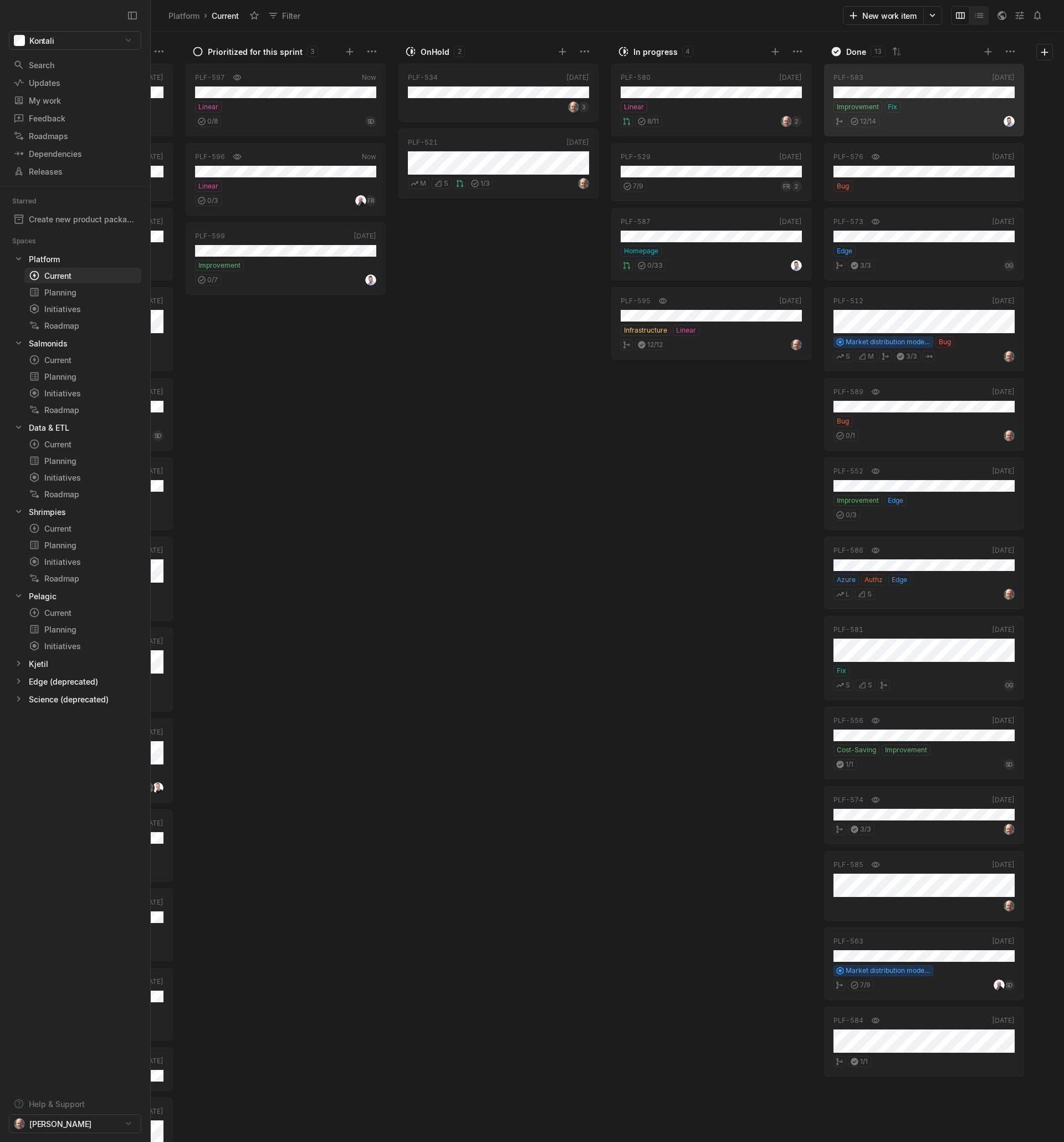
click at [664, 558] on html "Kontali Search / Updates g then u My work = Feedback g then f Roadmaps g then ⇧…" at bounding box center [532, 571] width 1064 height 1142
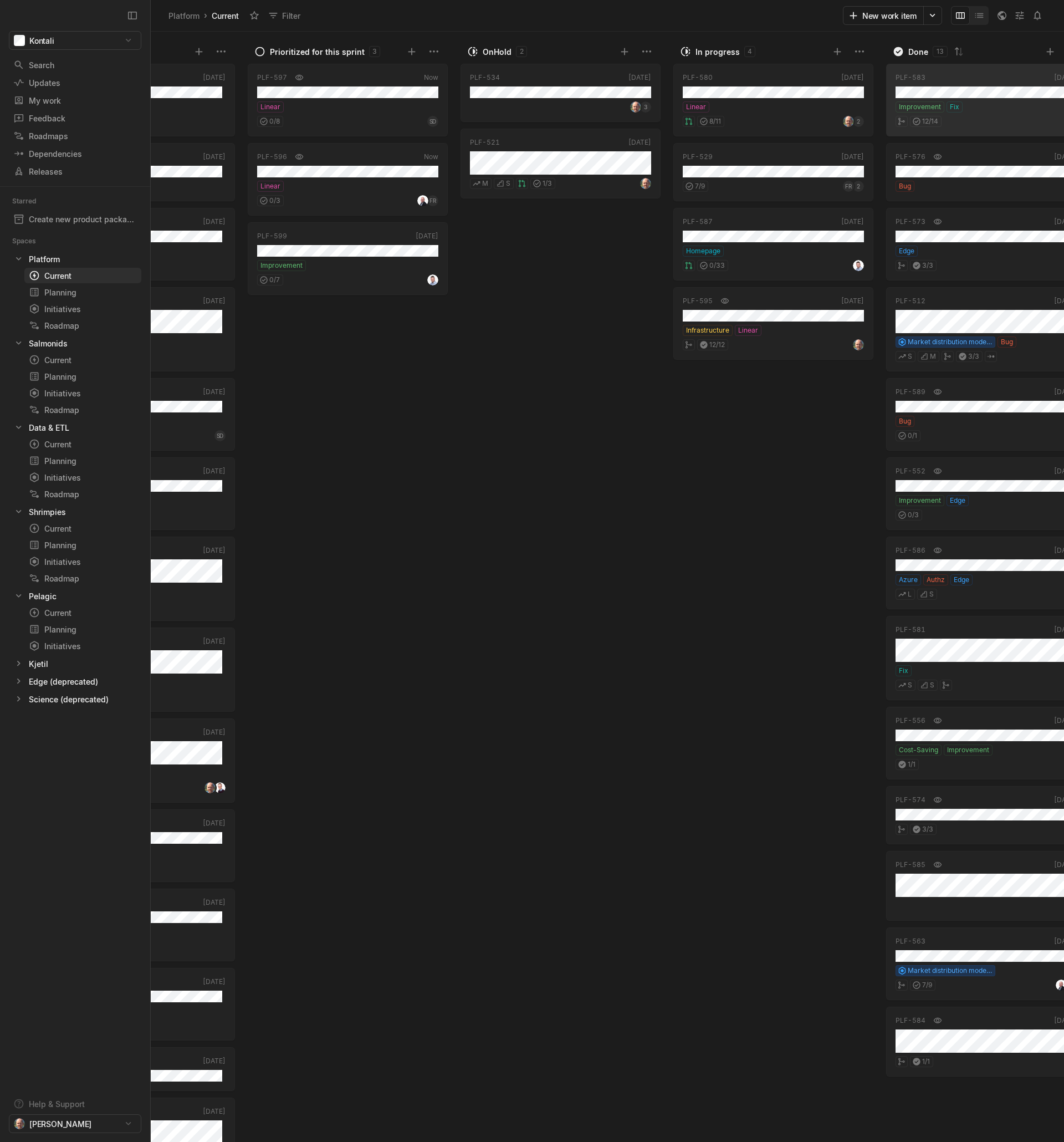
scroll to position [0, 0]
